Goal: Task Accomplishment & Management: Manage account settings

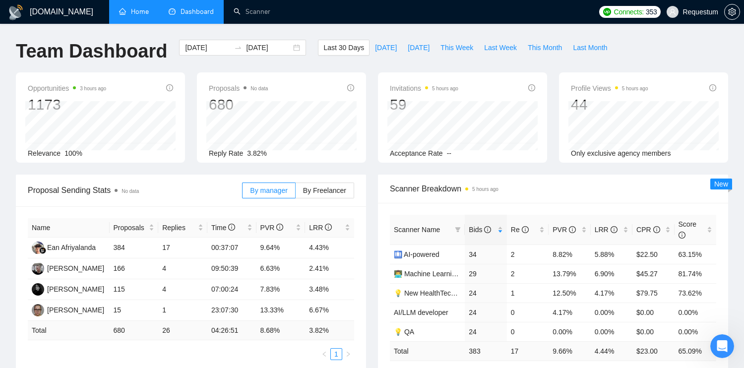
click at [139, 14] on link "Home" at bounding box center [134, 11] width 30 height 8
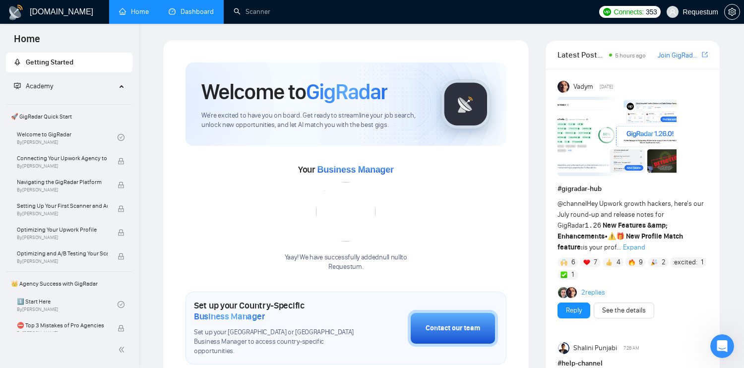
click at [184, 14] on link "Dashboard" at bounding box center [191, 11] width 45 height 8
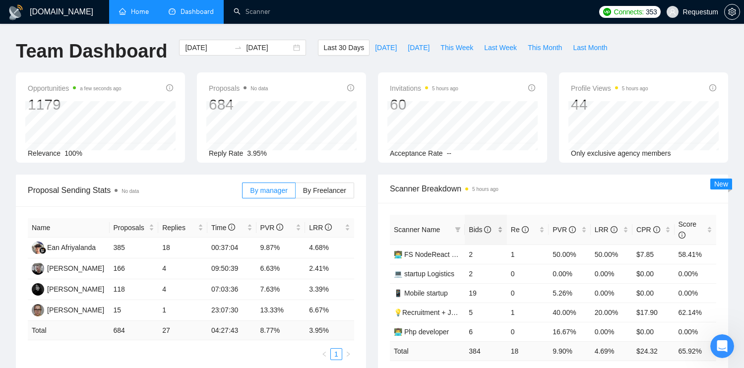
click at [500, 228] on div "Bids" at bounding box center [486, 229] width 34 height 11
